Goal: Task Accomplishment & Management: Use online tool/utility

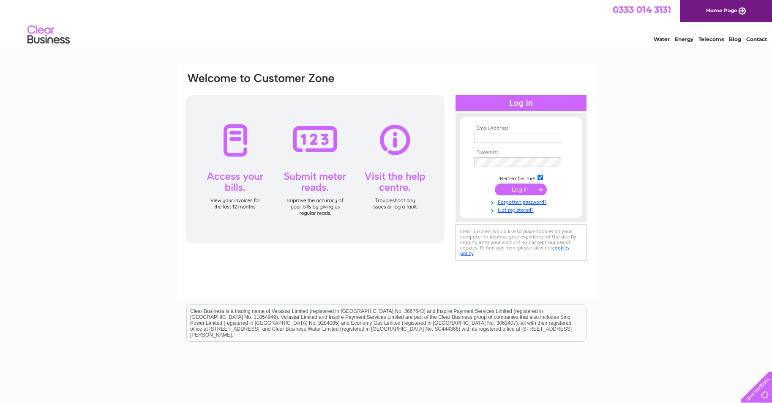
click at [529, 101] on div at bounding box center [521, 103] width 131 height 16
type input "[EMAIL_ADDRESS][DOMAIN_NAME]"
click at [539, 192] on input "submit" at bounding box center [521, 189] width 52 height 12
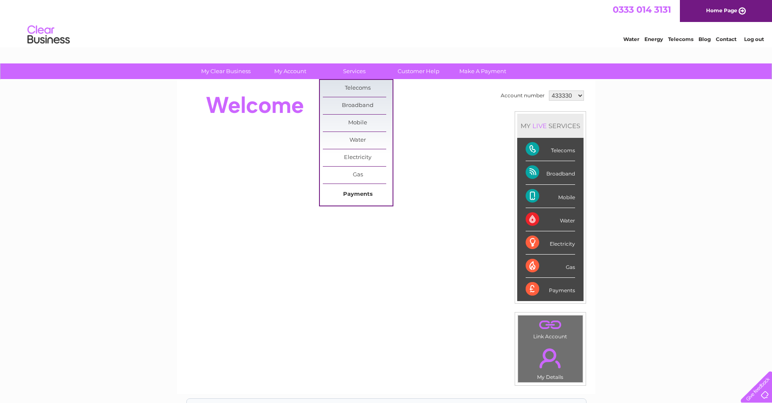
click at [358, 196] on link "Payments" at bounding box center [358, 194] width 70 height 17
click at [410, 158] on link "Submit Meter Read" at bounding box center [429, 159] width 70 height 17
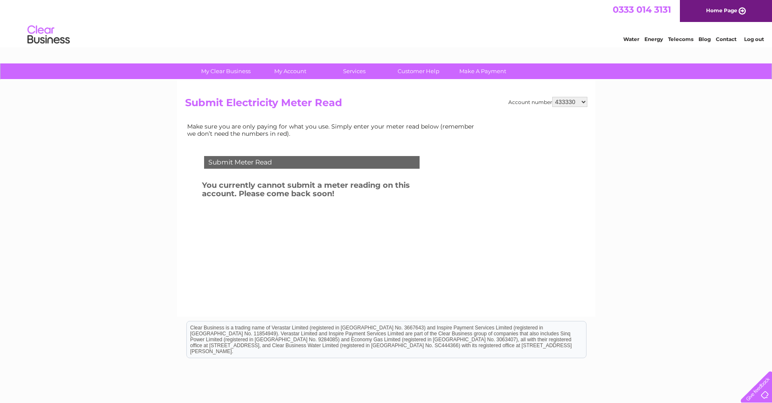
click at [582, 101] on select "433330 1053357" at bounding box center [569, 102] width 35 height 10
select select "1053357"
click option "1053357" at bounding box center [0, 0] width 0 height 0
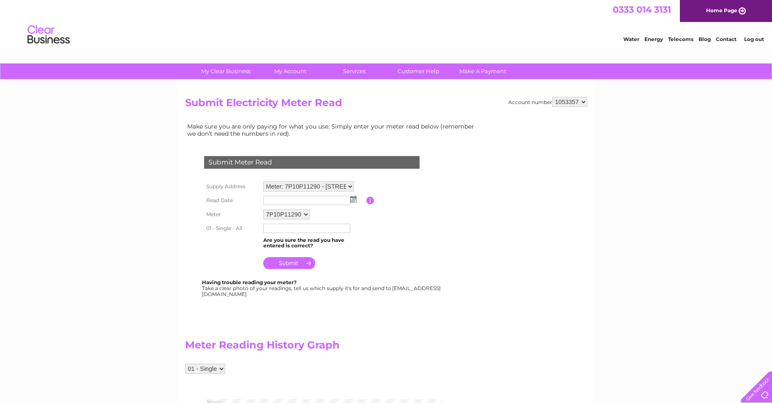
click at [353, 201] on img at bounding box center [353, 199] width 6 height 7
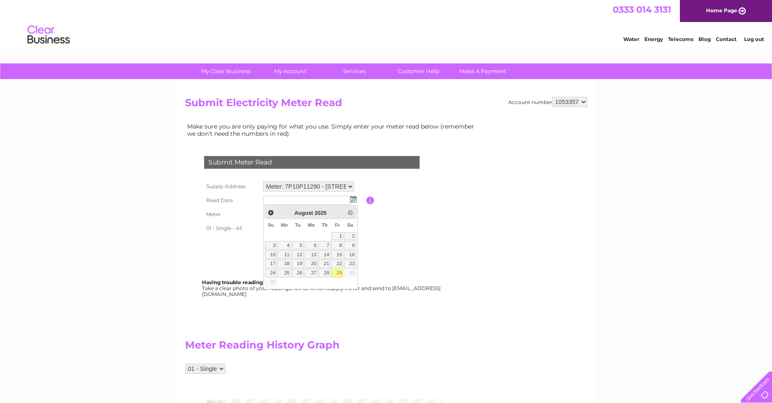
click at [337, 273] on link "29" at bounding box center [337, 273] width 12 height 8
type input "[DATE]"
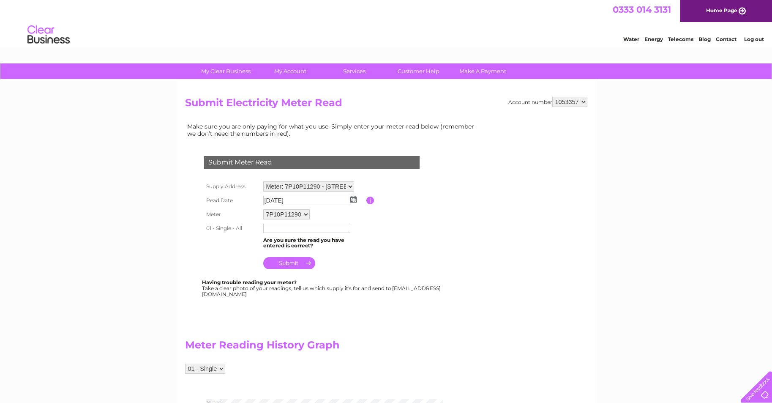
click at [309, 226] on input "text" at bounding box center [306, 228] width 87 height 9
type input "72572"
click at [292, 267] on input "submit" at bounding box center [289, 263] width 52 height 12
